Goal: Task Accomplishment & Management: Complete application form

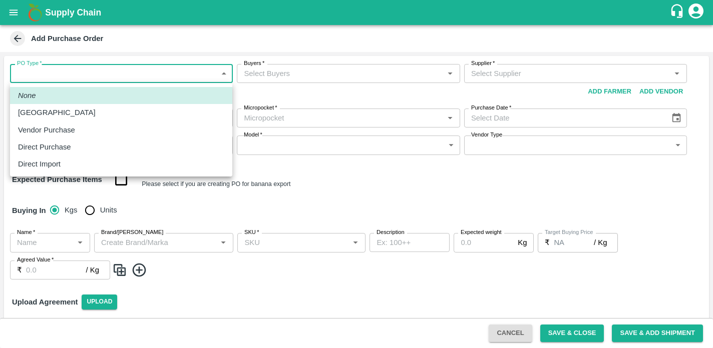
click at [164, 78] on body "Supply Chain Add Purchase Order PO Type   * ​ PO Type Buyers   * Buyers   * Sup…" at bounding box center [356, 174] width 713 height 348
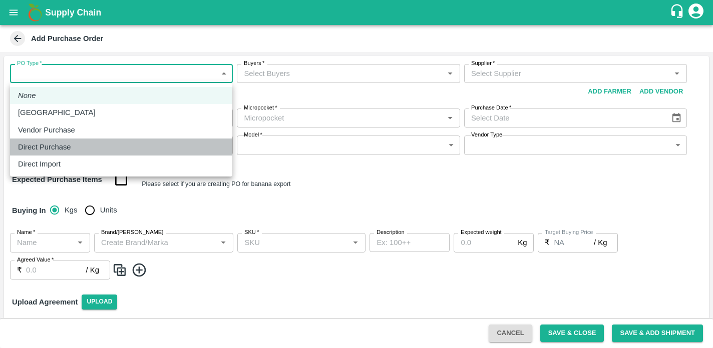
click at [81, 147] on div "Direct Purchase" at bounding box center [121, 147] width 206 height 11
type input "3"
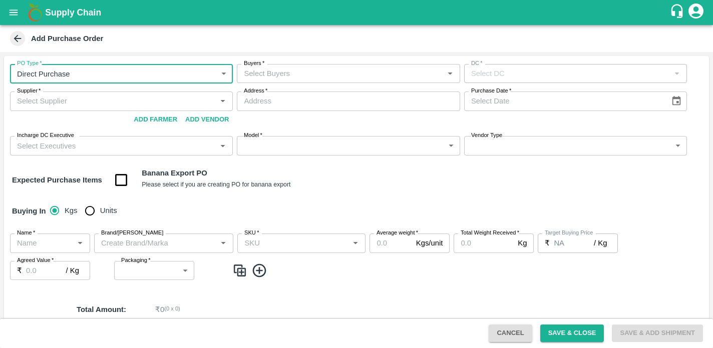
click at [267, 73] on input "Buyers   *" at bounding box center [340, 73] width 200 height 13
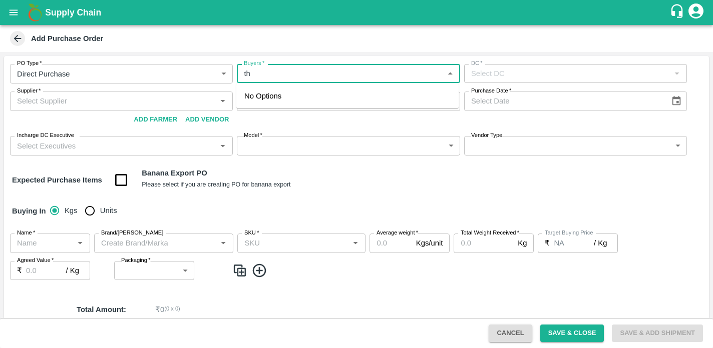
type input "t"
click at [127, 104] on div "Supplier   *" at bounding box center [121, 101] width 223 height 19
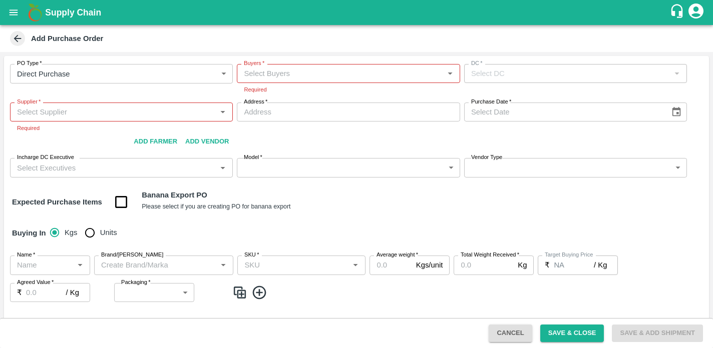
click at [155, 129] on div "Supplier   * Supplier   * Required Add Vendor Add Farmer" at bounding box center [121, 127] width 223 height 48
click at [156, 143] on button "Add Farmer" at bounding box center [156, 142] width 52 height 18
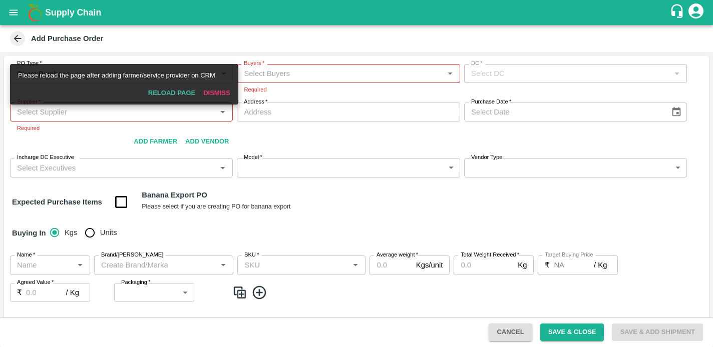
click at [73, 139] on div "Supplier   * Supplier   * Required Add Vendor Add Farmer" at bounding box center [121, 127] width 223 height 48
click at [171, 91] on button "Reload Page" at bounding box center [171, 94] width 55 height 18
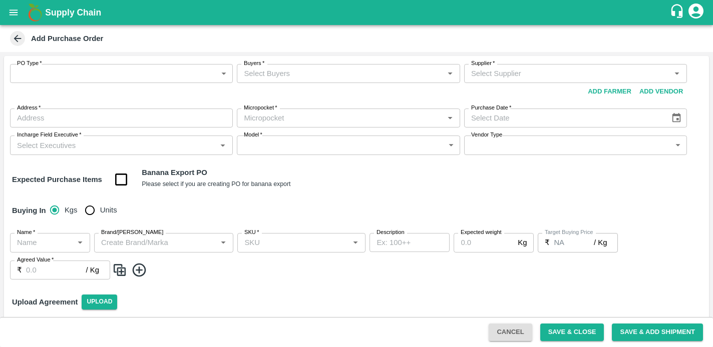
click at [118, 72] on body "Supply Chain Add Purchase Order PO Type   * ​ PO Type Buyers   * Buyers   * Sup…" at bounding box center [356, 173] width 713 height 347
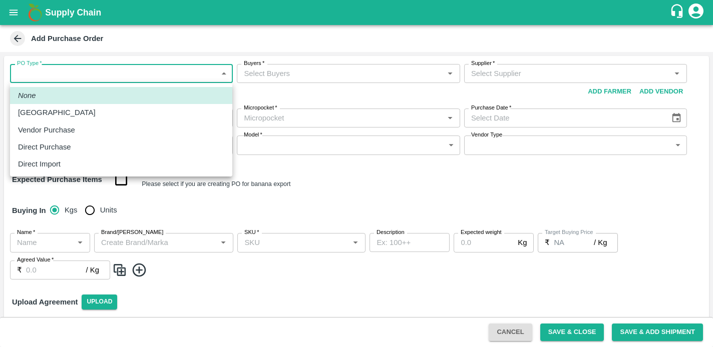
click at [44, 147] on p "Direct Purchase" at bounding box center [44, 147] width 53 height 11
type input "3"
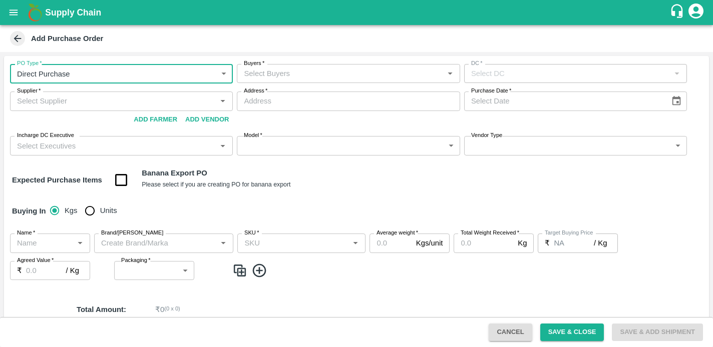
click at [283, 74] on input "Buyers   *" at bounding box center [340, 73] width 200 height 13
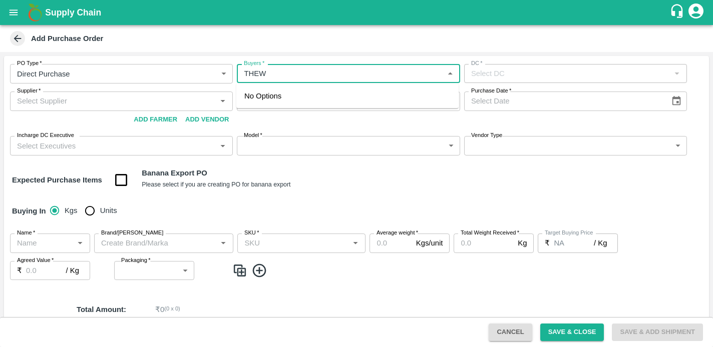
type input "THE"
click at [281, 99] on div "Thejaswi B R" at bounding box center [290, 100] width 44 height 11
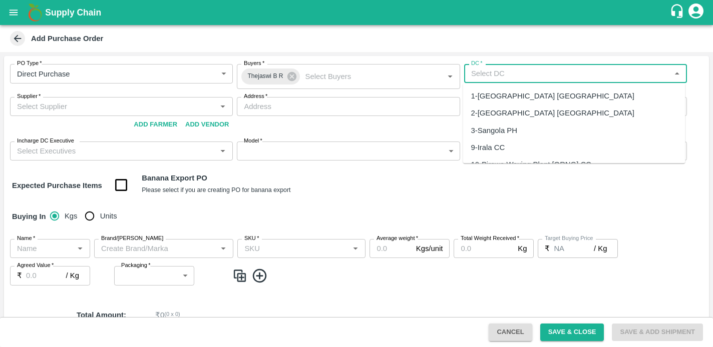
click at [481, 71] on input "DC   *" at bounding box center [567, 73] width 200 height 13
click at [511, 98] on div "147-FruitX Bangalore" at bounding box center [528, 96] width 114 height 11
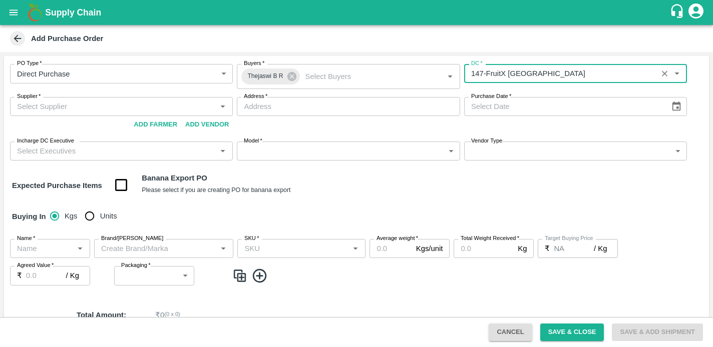
type input "147-FruitX Bangalore"
click at [142, 110] on input "Supplier   *" at bounding box center [113, 106] width 200 height 13
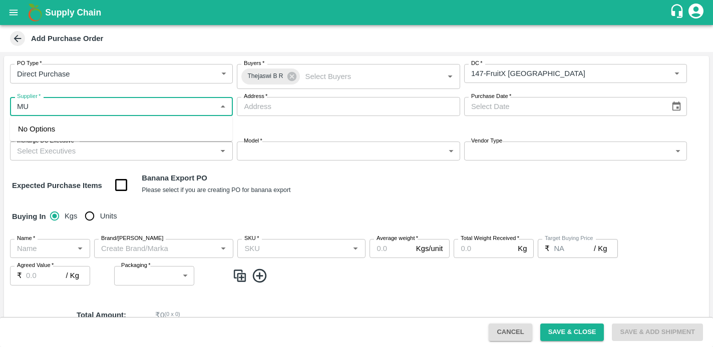
type input "M"
type input "S"
click at [15, 37] on icon at bounding box center [17, 38] width 11 height 11
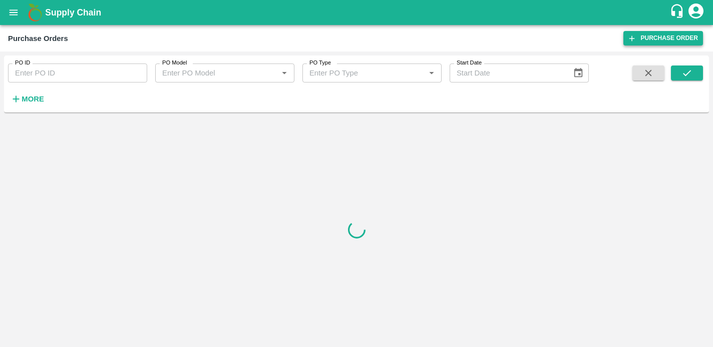
click at [651, 40] on link "Purchase Order" at bounding box center [663, 38] width 80 height 15
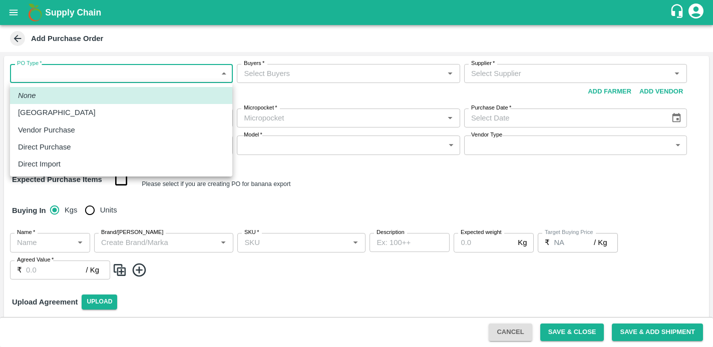
click at [202, 72] on body "Supply Chain Add Purchase Order PO Type   * ​ PO Type Buyers   * Buyers   * Sup…" at bounding box center [356, 173] width 713 height 347
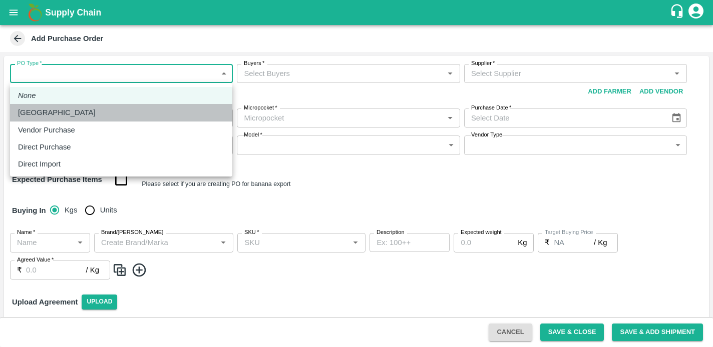
click at [40, 117] on p "[GEOGRAPHIC_DATA]" at bounding box center [57, 112] width 78 height 11
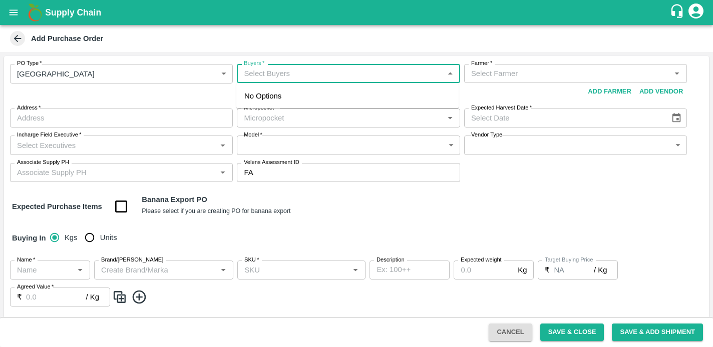
click at [291, 69] on input "Buyers   *" at bounding box center [340, 73] width 200 height 13
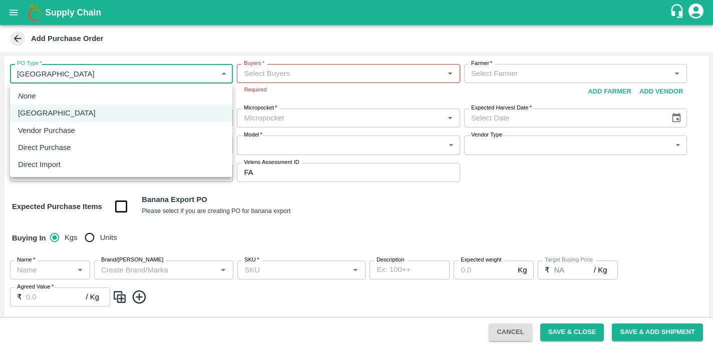
click at [184, 75] on body "Supply Chain Add Purchase Order PO Type   * Farm Gate 1 PO Type Buyers   * Buye…" at bounding box center [356, 173] width 713 height 347
click at [88, 149] on div "Direct Purchase" at bounding box center [121, 147] width 206 height 11
type input "3"
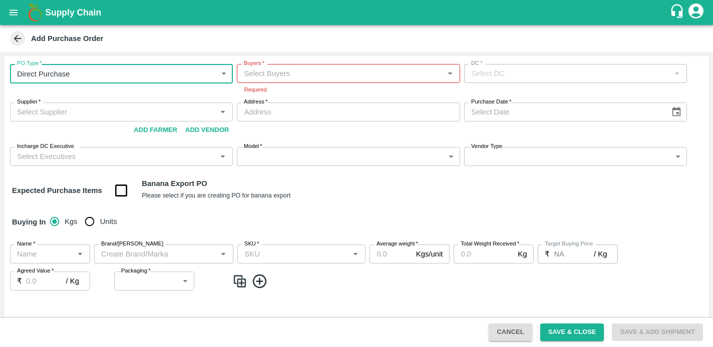
click at [269, 76] on input "Buyers   *" at bounding box center [340, 73] width 200 height 13
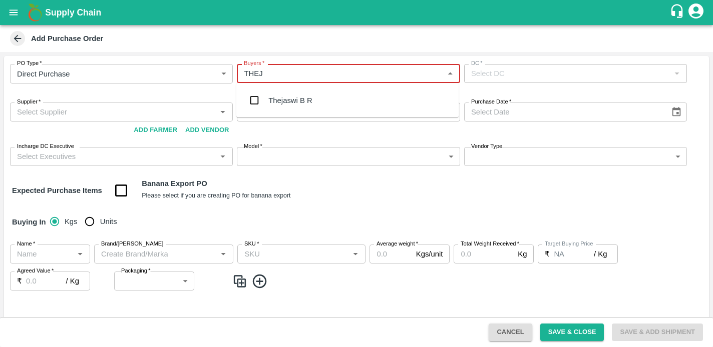
type input "THEJA"
click at [283, 96] on div "Thejaswi B R" at bounding box center [290, 100] width 44 height 11
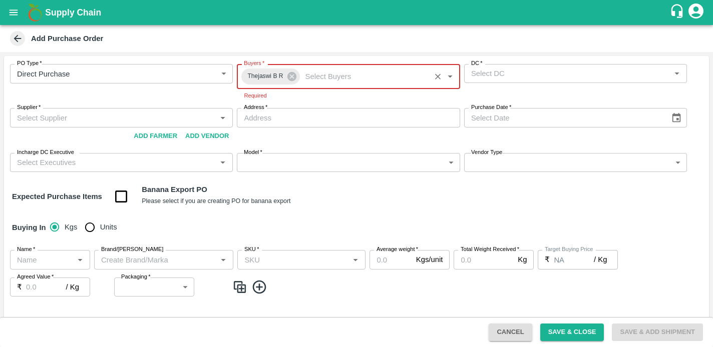
click at [488, 73] on input "DC   *" at bounding box center [567, 73] width 200 height 13
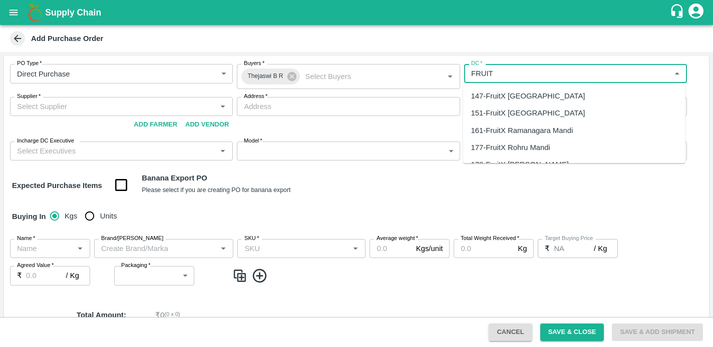
click at [516, 97] on div "147-FruitX Bangalore" at bounding box center [528, 96] width 114 height 11
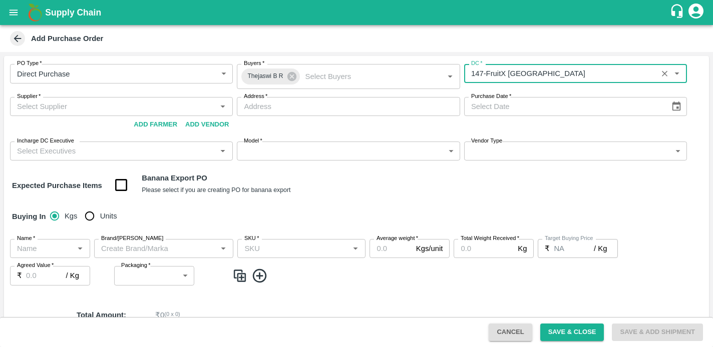
type input "147-FruitX Bangalore"
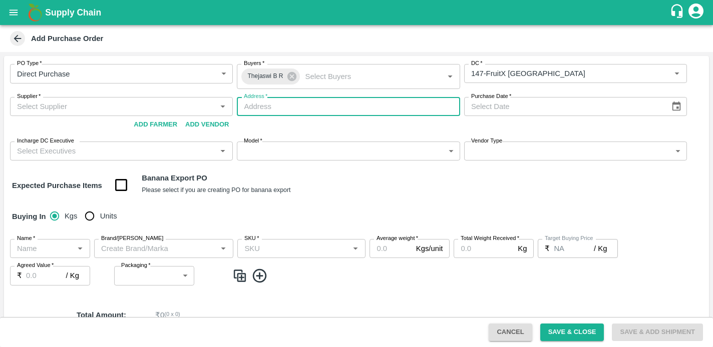
click at [261, 109] on input "Address   *" at bounding box center [348, 106] width 223 height 19
click at [153, 126] on button "Add Farmer" at bounding box center [156, 125] width 52 height 18
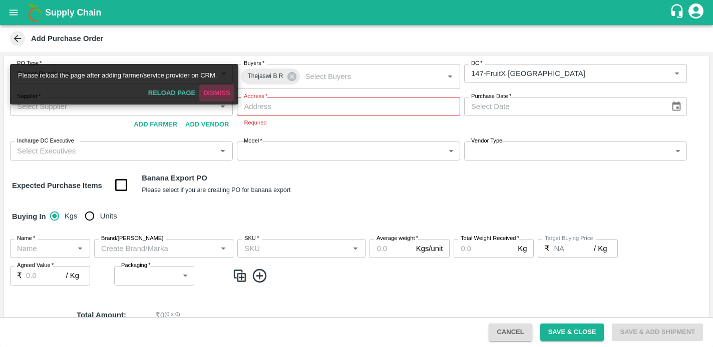
click at [216, 94] on button "Dismiss" at bounding box center [216, 94] width 35 height 18
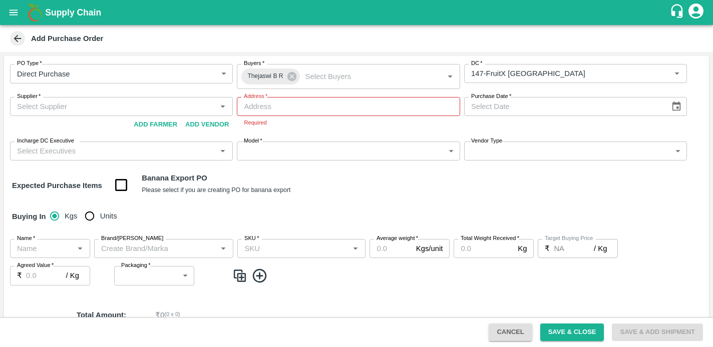
click at [62, 108] on input "Supplier   *" at bounding box center [113, 106] width 200 height 13
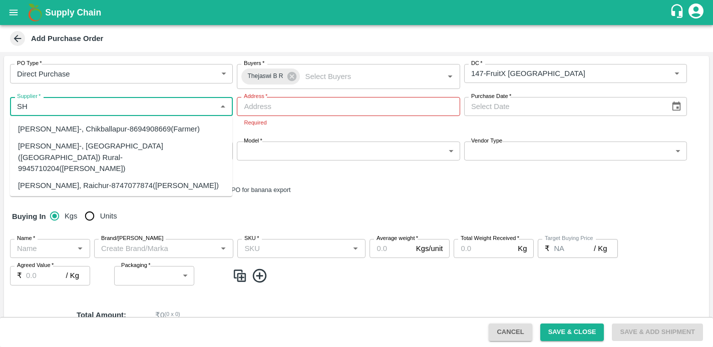
type input "S"
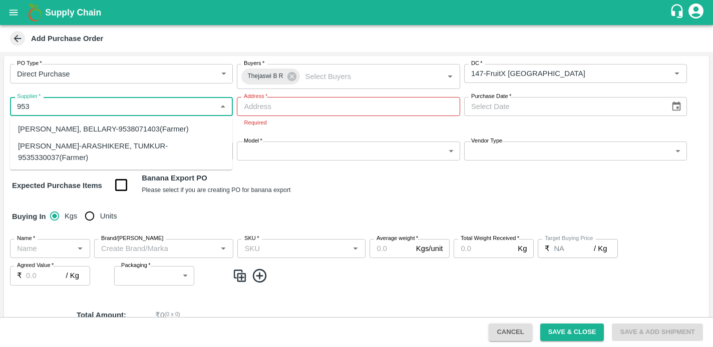
click at [84, 157] on div "SHIVAKUMAR-ARASHIKERE, TUMKUR-9535330037(Farmer)" at bounding box center [121, 152] width 206 height 23
type input "SHIVAKUMAR-ARASHIKERE, TUMKUR-9535330037(Farmer)"
type input "ARASHIKERE, TUMKUR, PAVAGADA, Karnataka"
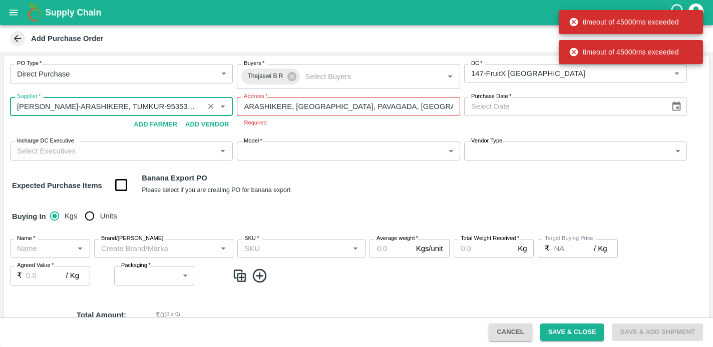
type input "SHIVAKUMAR-ARASHIKERE, TUMKUR-9535330037(Farmer)"
click at [677, 105] on icon "Choose date" at bounding box center [676, 106] width 11 height 11
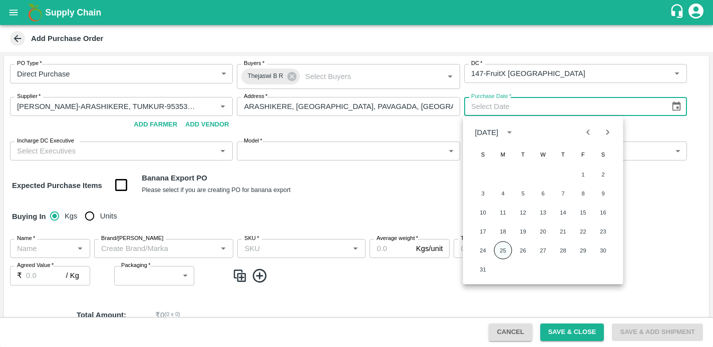
click at [500, 252] on button "25" at bounding box center [503, 251] width 18 height 18
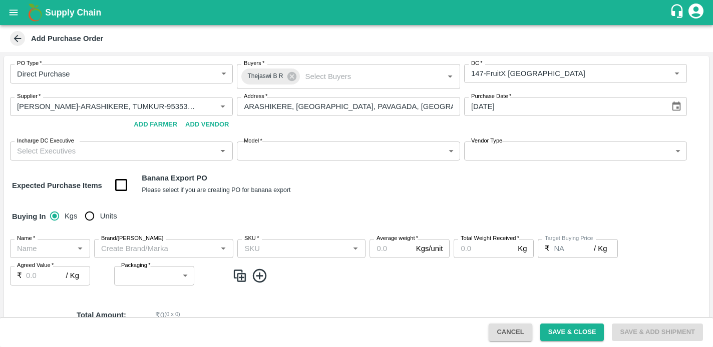
type input "25/08/2025"
click at [155, 156] on input "Incharge DC Executive" at bounding box center [113, 151] width 200 height 13
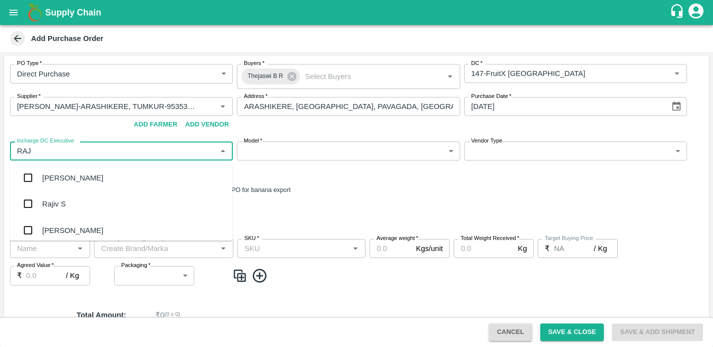
type input "RAJU"
click at [84, 209] on div "Rajiv S" at bounding box center [121, 204] width 222 height 26
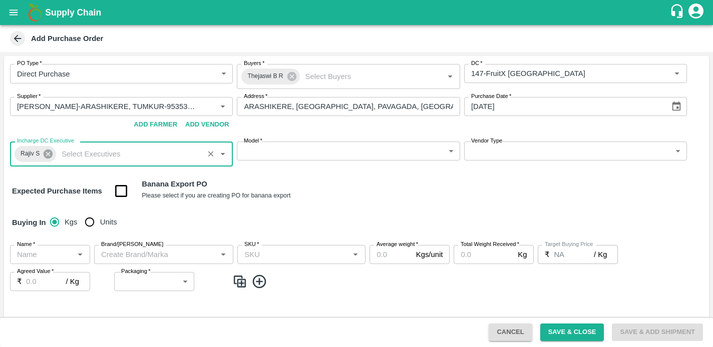
click at [49, 155] on icon at bounding box center [48, 154] width 9 height 9
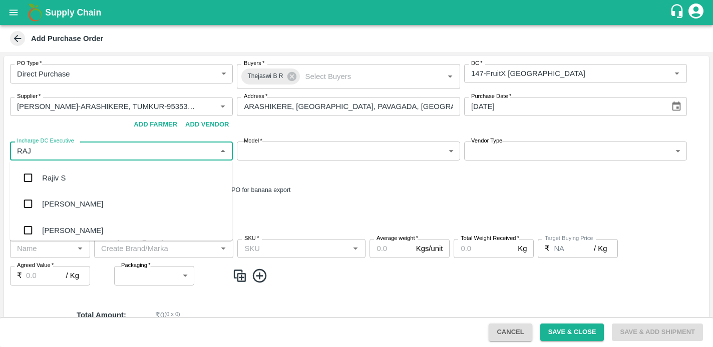
type input "RAJU"
click at [45, 200] on div "Raju KR" at bounding box center [56, 204] width 28 height 11
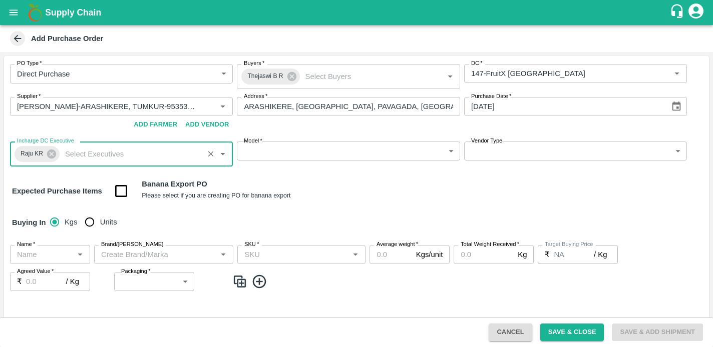
click at [308, 153] on body "Supply Chain Add Purchase Order PO Type   * Direct Purchase 3 PO Type Buyers   …" at bounding box center [356, 173] width 713 height 347
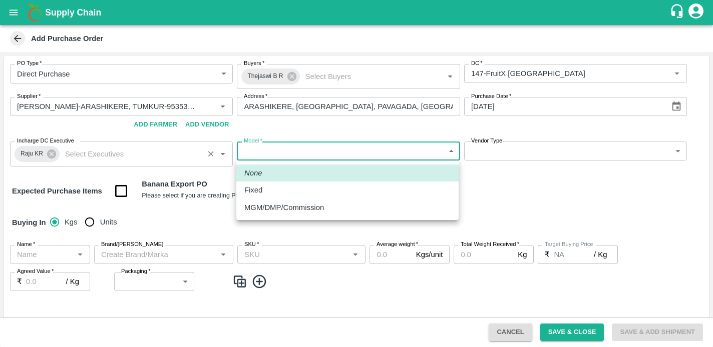
click at [271, 190] on div "Fixed" at bounding box center [347, 190] width 206 height 11
type input "Fixed"
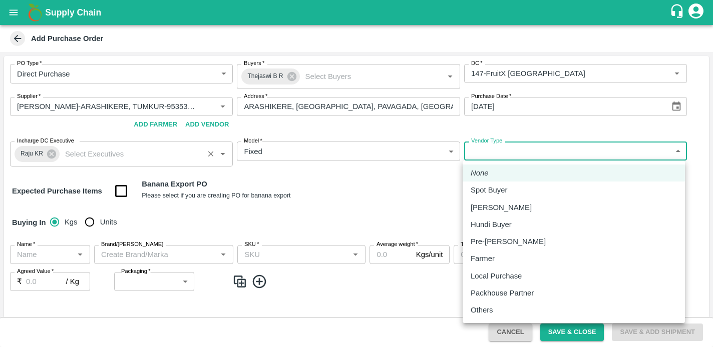
click at [493, 154] on body "Supply Chain Add Purchase Order PO Type   * Direct Purchase 3 PO Type Buyers   …" at bounding box center [356, 173] width 713 height 347
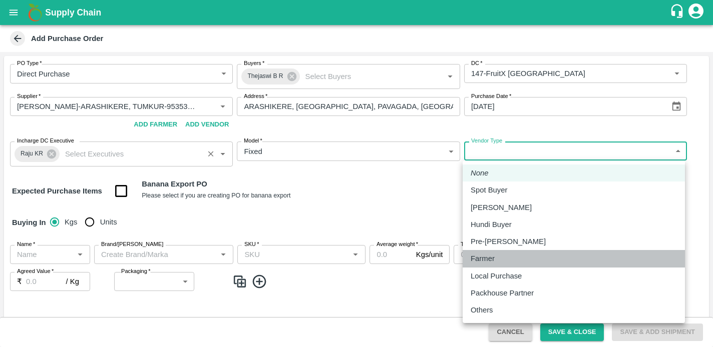
click at [484, 260] on p "Farmer" at bounding box center [483, 258] width 24 height 11
type input "FARMER"
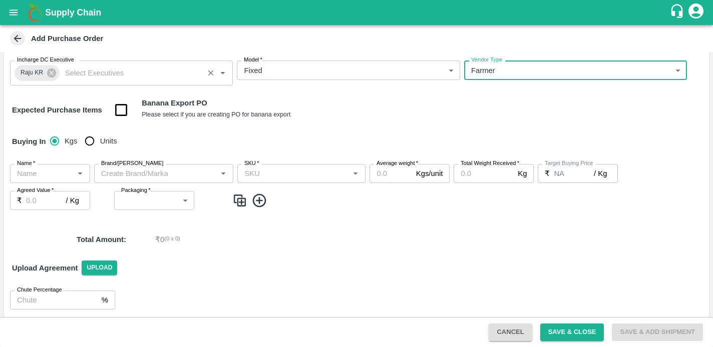
scroll to position [85, 0]
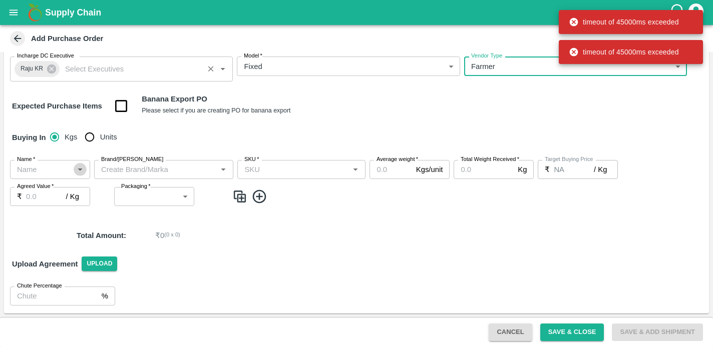
click at [80, 173] on icon "Open" at bounding box center [80, 169] width 11 height 11
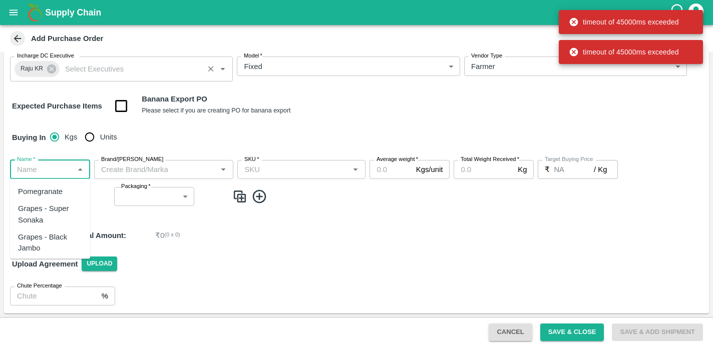
click at [43, 193] on div "Pomegranate" at bounding box center [40, 191] width 45 height 11
type input "Pomegranate"
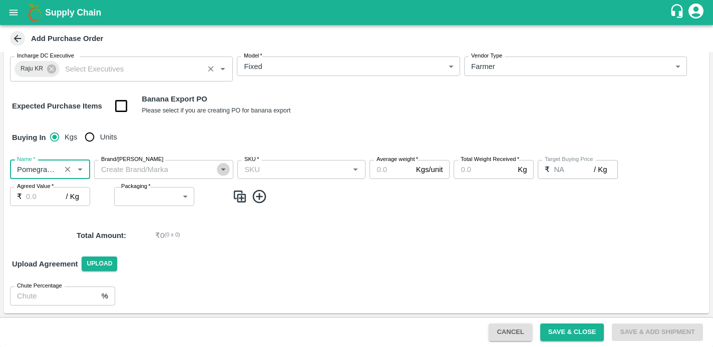
click at [222, 170] on icon "Open" at bounding box center [223, 169] width 11 height 11
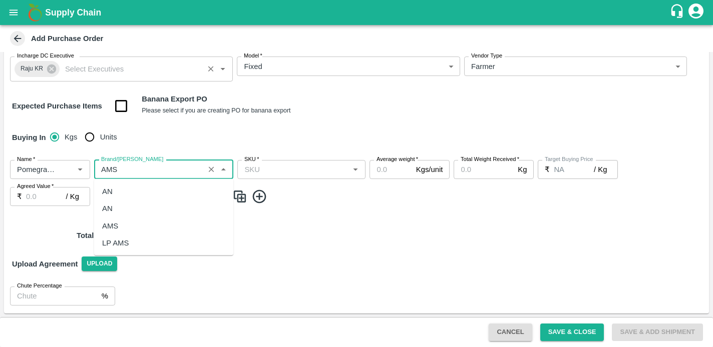
click at [150, 243] on div "LP AMS" at bounding box center [163, 242] width 139 height 17
type input "LP AMS"
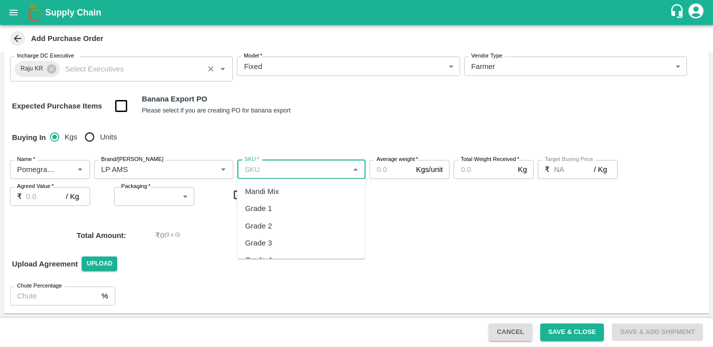
click at [296, 173] on input "SKU   *" at bounding box center [293, 169] width 106 height 13
click at [407, 220] on div "PO Type   * Direct Purchase 3 PO Type Buyers   * Thejaswi B R Buyers   * DC   *…" at bounding box center [356, 142] width 705 height 343
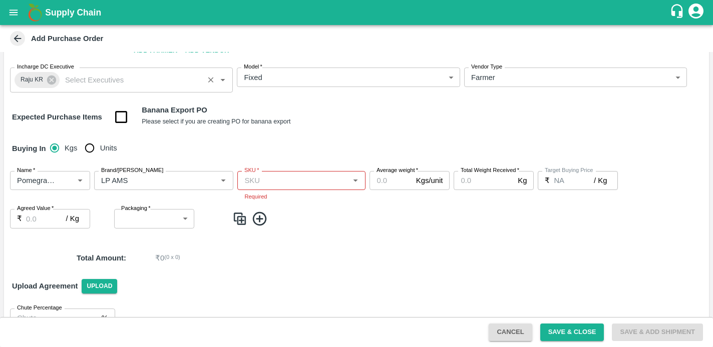
scroll to position [97, 0]
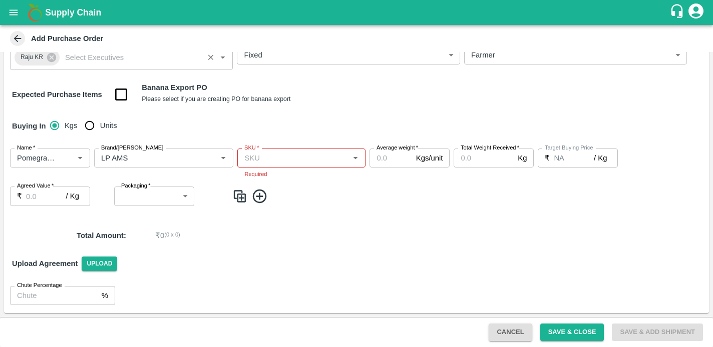
click at [93, 130] on input "Units" at bounding box center [90, 126] width 20 height 20
radio input "true"
click at [307, 164] on input "SKU   *" at bounding box center [293, 158] width 106 height 13
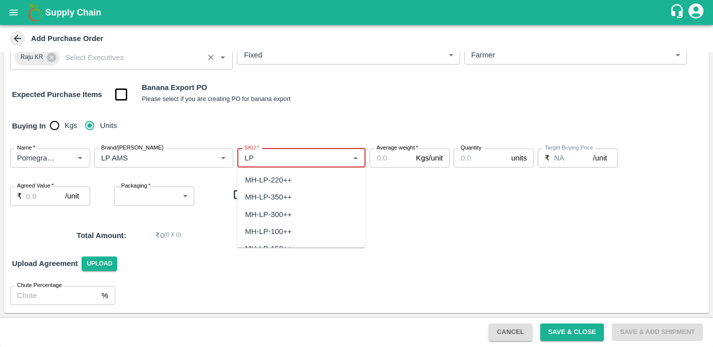
type input "L"
click at [312, 183] on div "KA-LP-350++" at bounding box center [301, 180] width 128 height 17
type input "KA-LP-350++"
click at [408, 157] on input "1" at bounding box center [390, 158] width 42 height 19
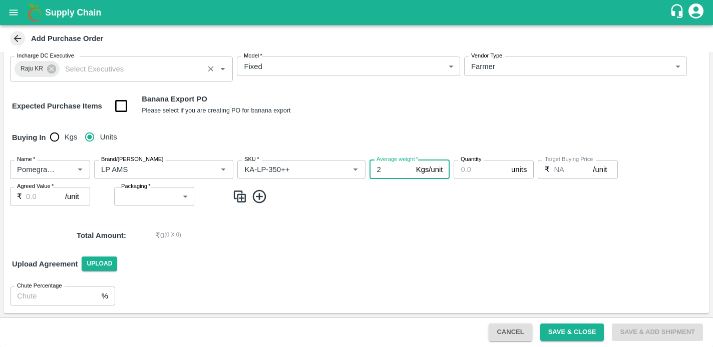
click at [408, 168] on input "2" at bounding box center [390, 169] width 42 height 19
click at [408, 168] on input "3" at bounding box center [390, 169] width 42 height 19
click at [408, 168] on input "4" at bounding box center [390, 169] width 42 height 19
click at [408, 168] on input "5" at bounding box center [390, 169] width 42 height 19
click at [408, 168] on input "6" at bounding box center [390, 169] width 42 height 19
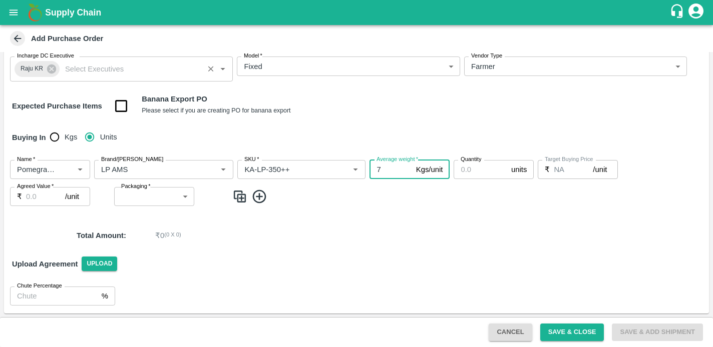
click at [408, 168] on input "7" at bounding box center [390, 169] width 42 height 19
click at [408, 168] on input "8" at bounding box center [390, 169] width 42 height 19
click at [408, 168] on input "9" at bounding box center [390, 169] width 42 height 19
type input "10"
click at [408, 168] on input "10" at bounding box center [390, 169] width 42 height 19
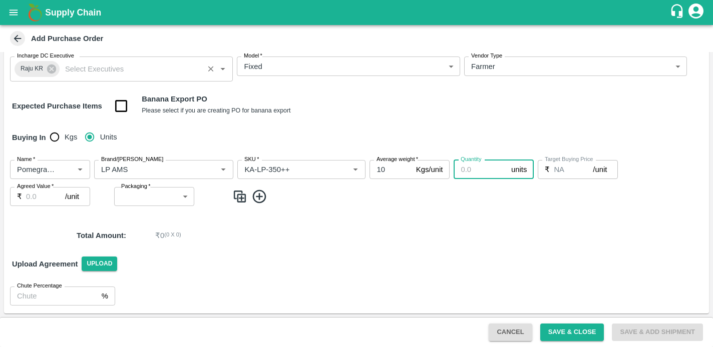
click at [479, 172] on input "Quantity" at bounding box center [481, 169] width 54 height 19
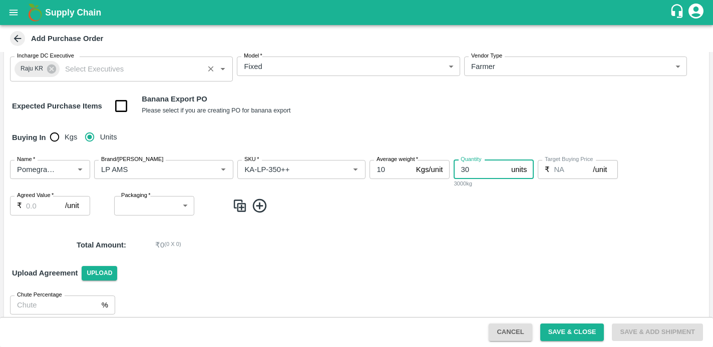
type input "3"
click at [466, 171] on input "5000" at bounding box center [481, 169] width 54 height 19
type input "7000"
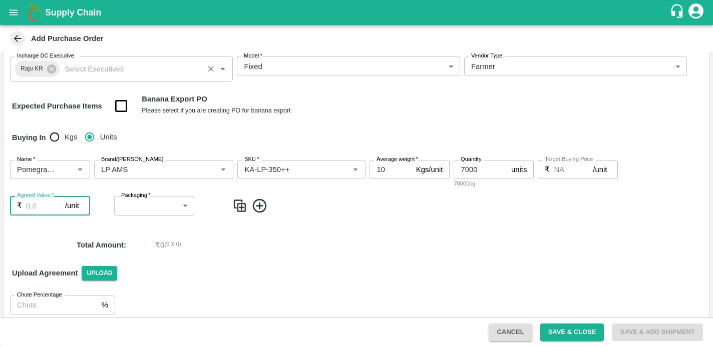
click at [39, 206] on input "Agreed Value   *" at bounding box center [45, 205] width 39 height 19
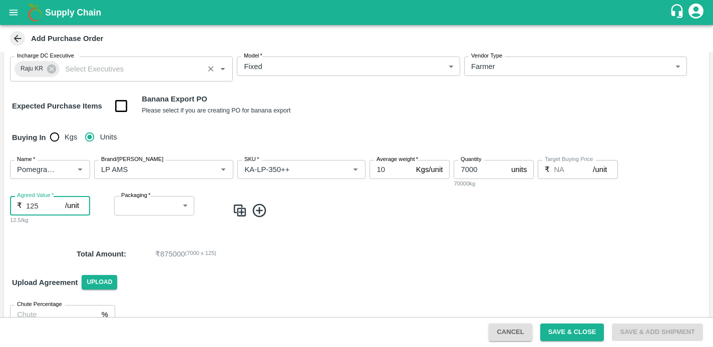
type input "125"
click at [168, 208] on body "Supply Chain Add Purchase Order PO Type   * Direct Purchase 3 PO Type Buyers   …" at bounding box center [356, 173] width 713 height 347
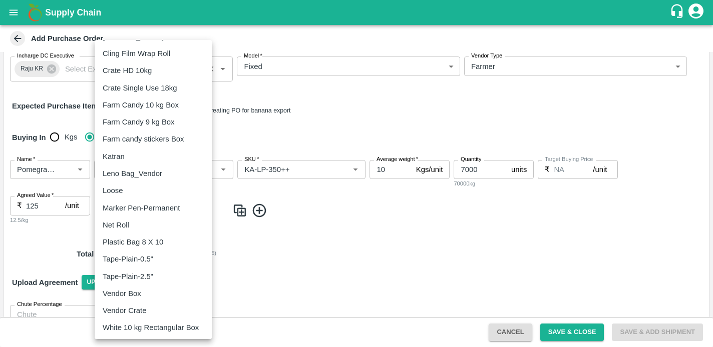
scroll to position [138, 0]
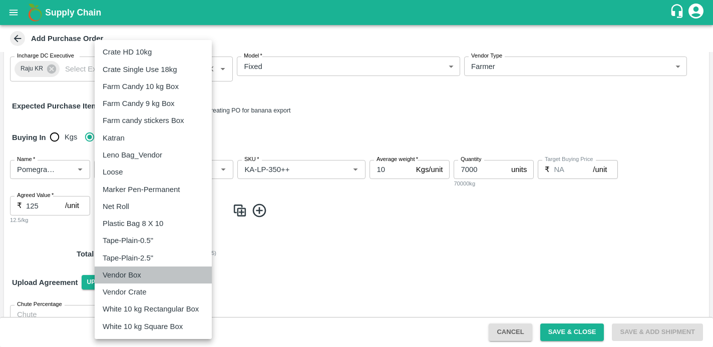
click at [128, 275] on p "Vendor Box" at bounding box center [122, 275] width 39 height 11
type input "276"
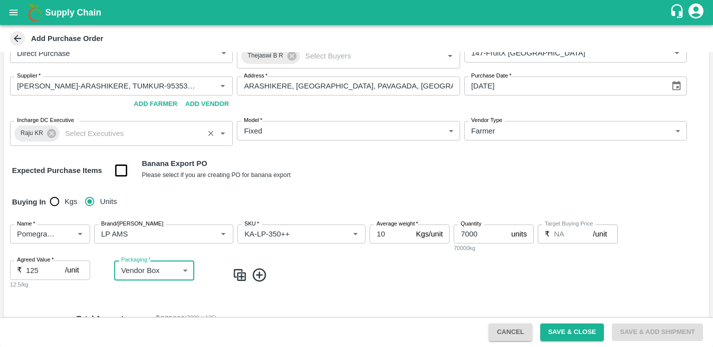
scroll to position [26, 0]
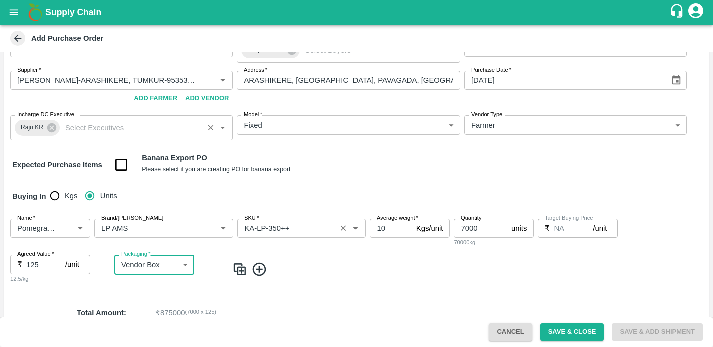
click at [303, 230] on input "SKU   *" at bounding box center [286, 228] width 93 height 13
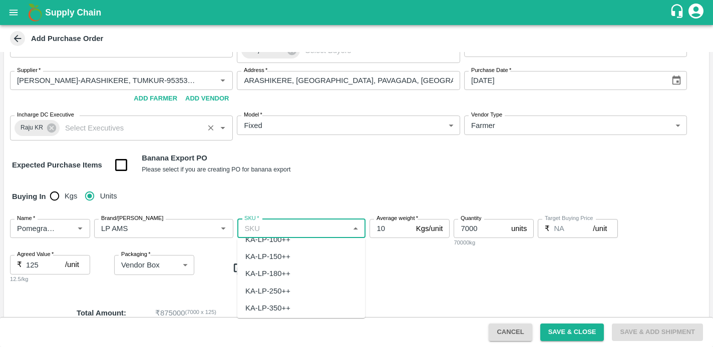
scroll to position [0, 0]
click at [271, 253] on div "KA-LP-300++" at bounding box center [267, 250] width 45 height 11
type input "KA-LP-300++"
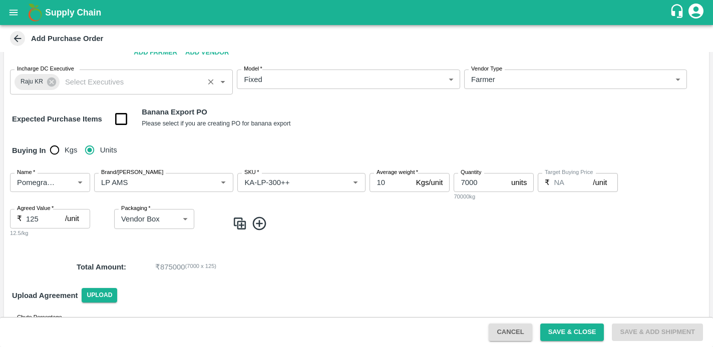
scroll to position [104, 0]
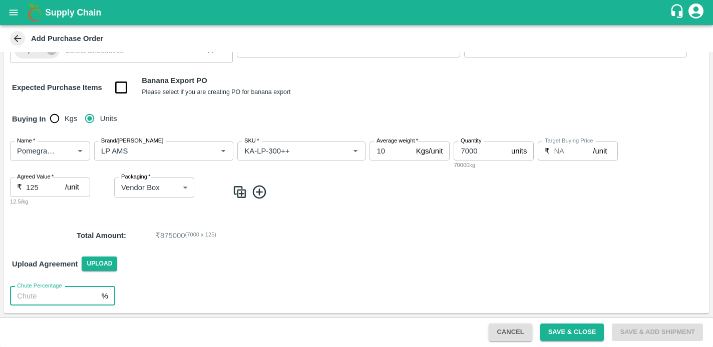
click at [47, 295] on input "Chute Percentage" at bounding box center [54, 296] width 88 height 19
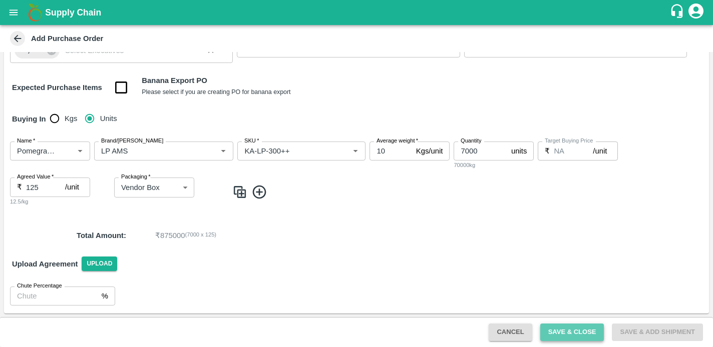
click at [565, 331] on button "Save & Close" at bounding box center [572, 333] width 64 height 18
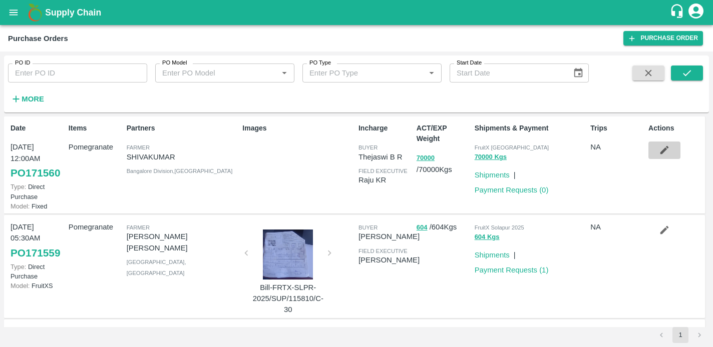
click at [665, 151] on icon "button" at bounding box center [664, 150] width 11 height 11
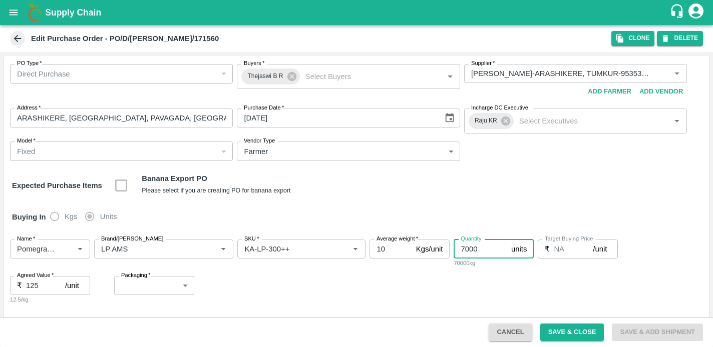
click at [478, 251] on input "7000" at bounding box center [481, 249] width 54 height 19
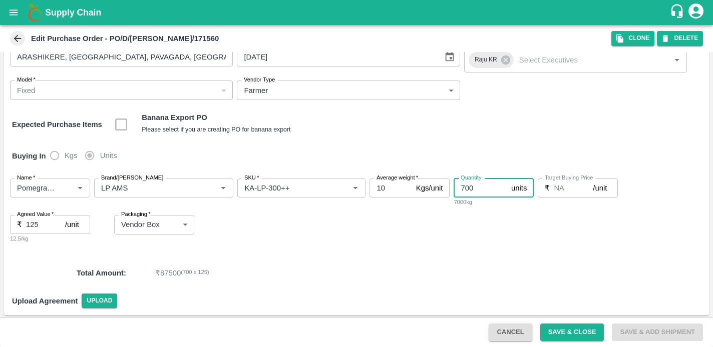
scroll to position [63, 0]
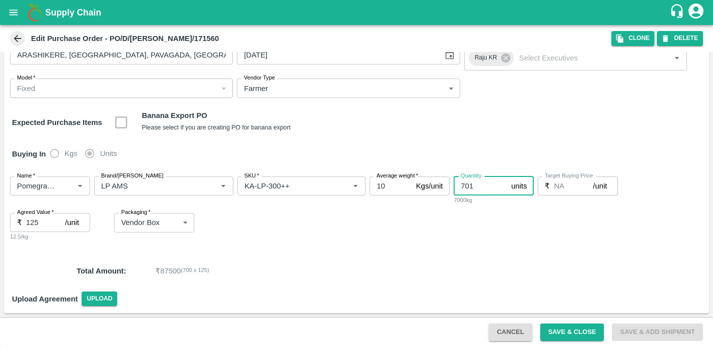
click at [504, 183] on input "701" at bounding box center [481, 186] width 54 height 19
type input "700"
click at [503, 189] on input "700" at bounding box center [481, 186] width 54 height 19
click at [41, 221] on input "125" at bounding box center [45, 222] width 39 height 19
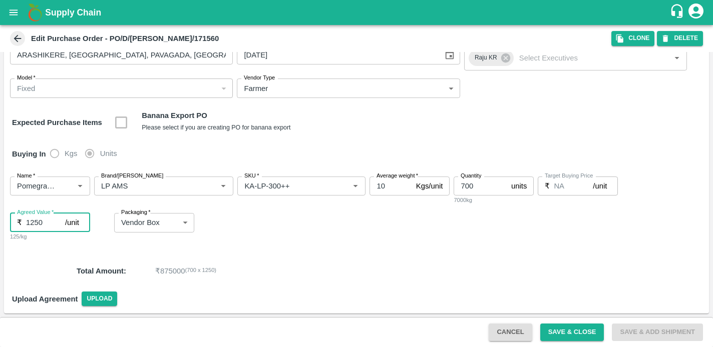
type input "1250"
click at [473, 187] on input "700" at bounding box center [481, 186] width 54 height 19
type input "7"
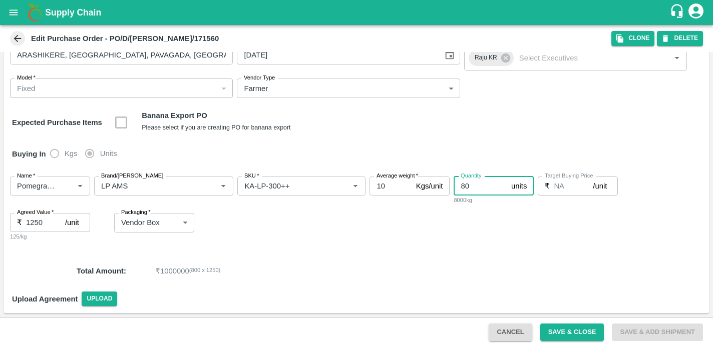
type input "8"
type input "750"
click at [495, 235] on div "Name   * Name   * Brand/Marka Brand/Marka SKU   * SKU   * Average weight   * 10…" at bounding box center [356, 209] width 705 height 81
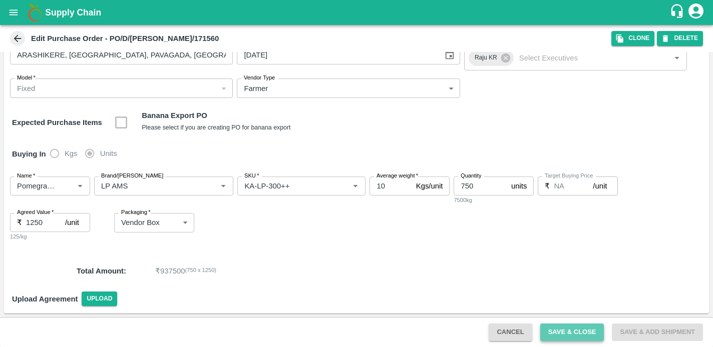
click at [563, 336] on button "Save & Close" at bounding box center [572, 333] width 64 height 18
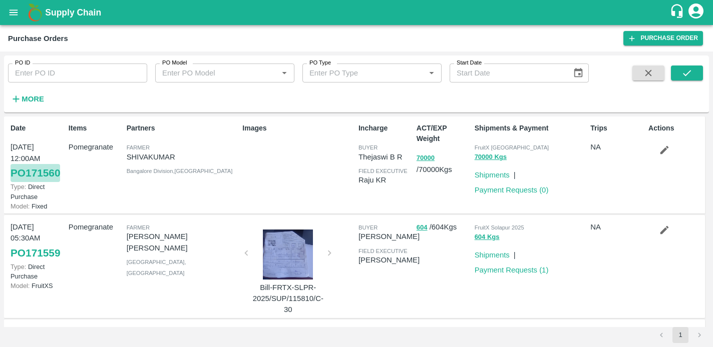
click at [37, 176] on link "PO 171560" at bounding box center [36, 173] width 50 height 18
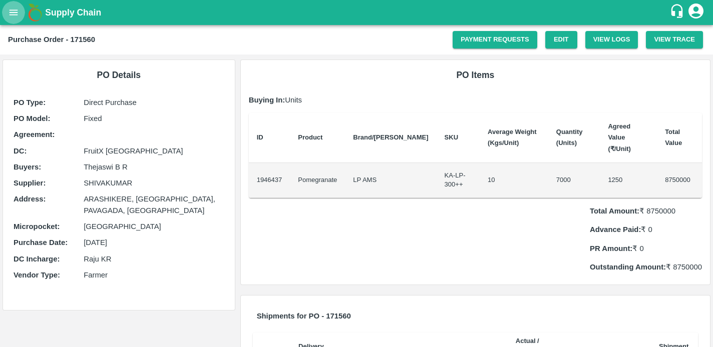
click at [11, 14] on icon "open drawer" at bounding box center [13, 12] width 11 height 11
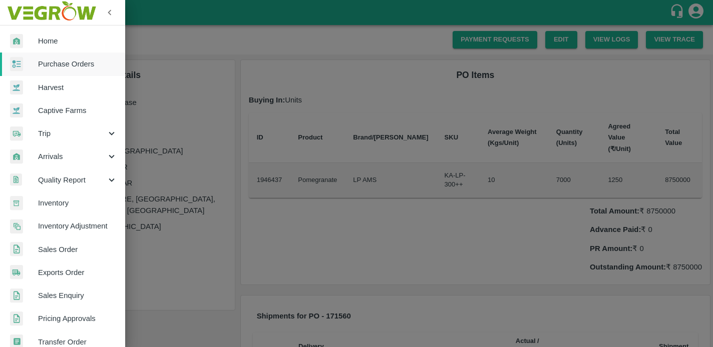
click at [44, 62] on span "Purchase Orders" at bounding box center [77, 64] width 79 height 11
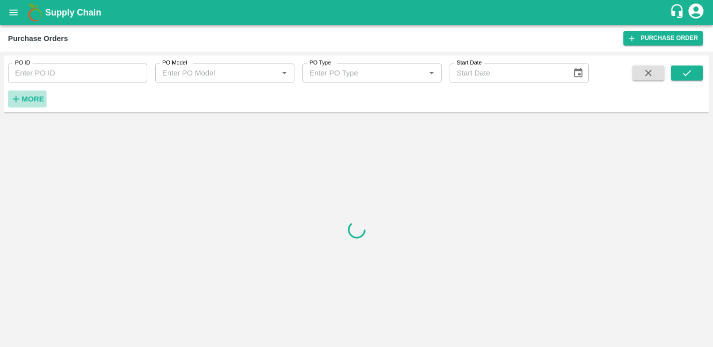
click at [30, 103] on strong "More" at bounding box center [33, 99] width 23 height 8
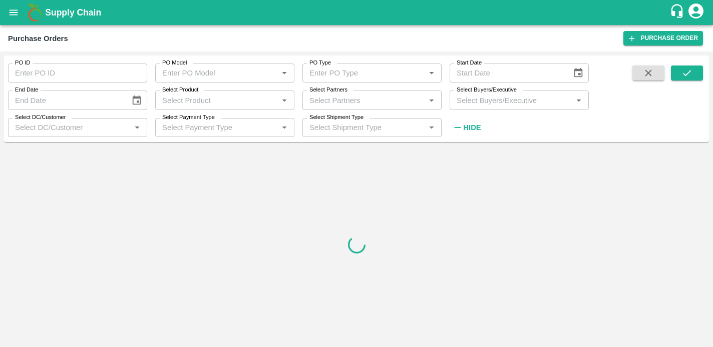
click at [505, 98] on input "Select Buyers/Executive" at bounding box center [511, 100] width 117 height 13
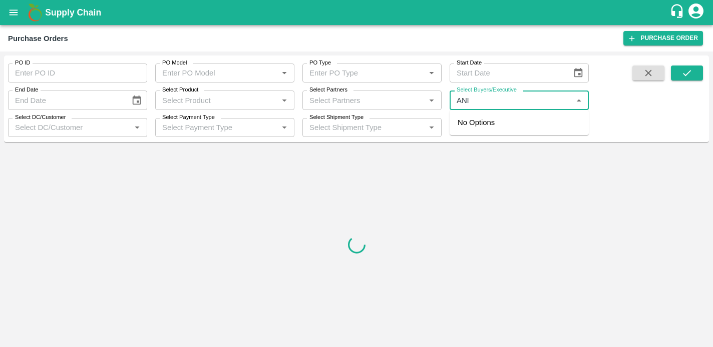
type input "ANIL"
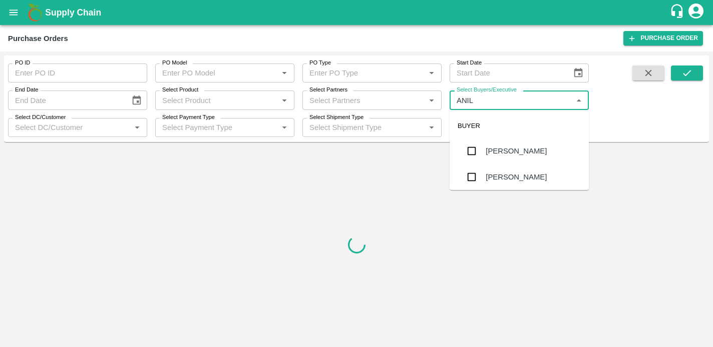
click at [482, 156] on div "[PERSON_NAME]" at bounding box center [519, 151] width 139 height 26
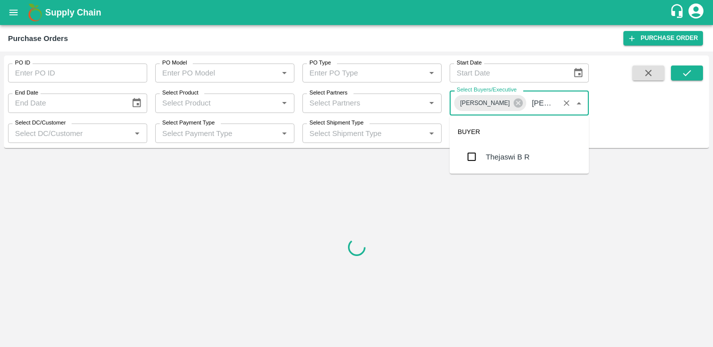
type input "THEJAS"
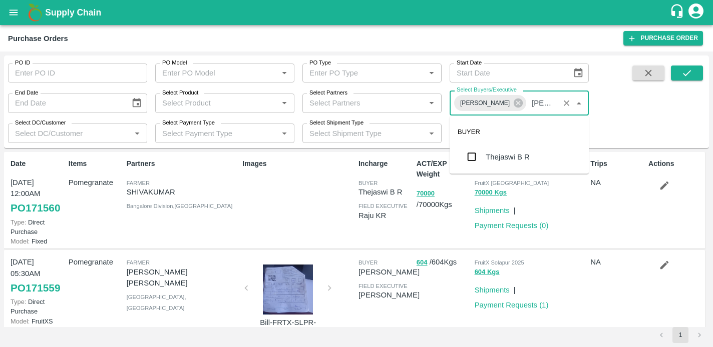
click at [509, 155] on div "Thejaswi B R" at bounding box center [508, 157] width 44 height 11
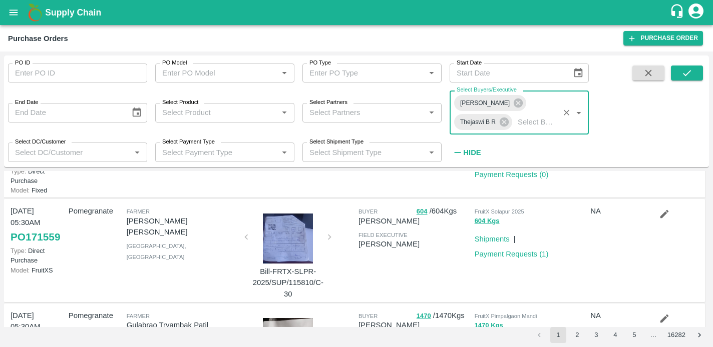
scroll to position [79, 0]
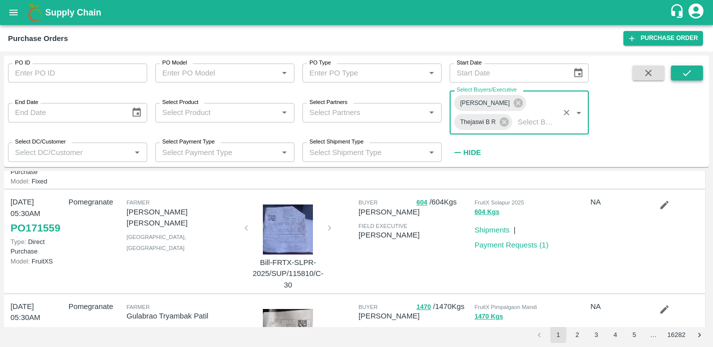
click at [677, 70] on button "submit" at bounding box center [687, 73] width 32 height 15
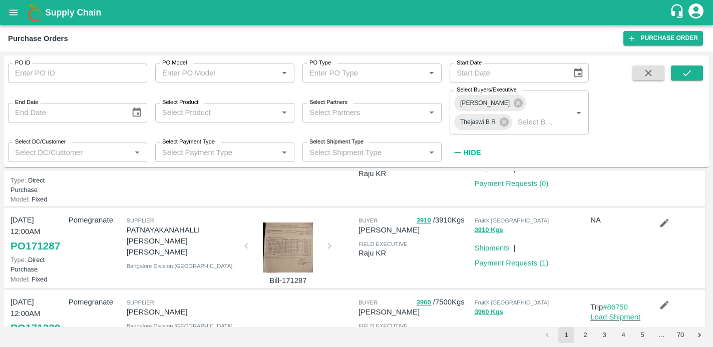
scroll to position [62, 0]
click at [45, 245] on link "PO 171287" at bounding box center [36, 246] width 50 height 18
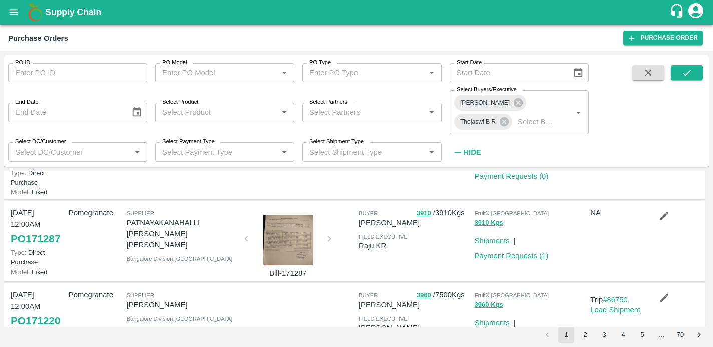
scroll to position [77, 0]
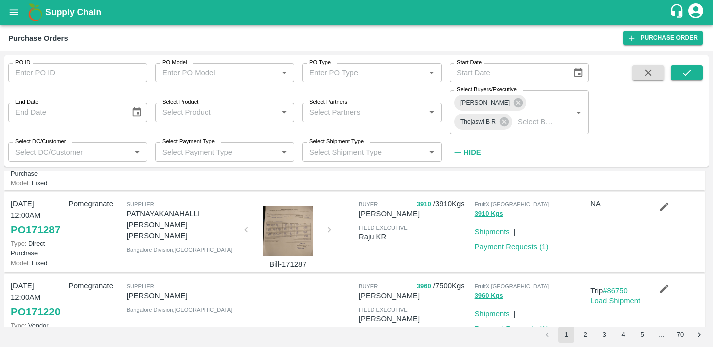
click at [326, 231] on div "Bill-171287" at bounding box center [296, 233] width 116 height 76
click at [327, 231] on div "Bill-171287" at bounding box center [296, 233] width 116 height 76
click at [285, 235] on div at bounding box center [287, 232] width 75 height 50
